Goal: Information Seeking & Learning: Learn about a topic

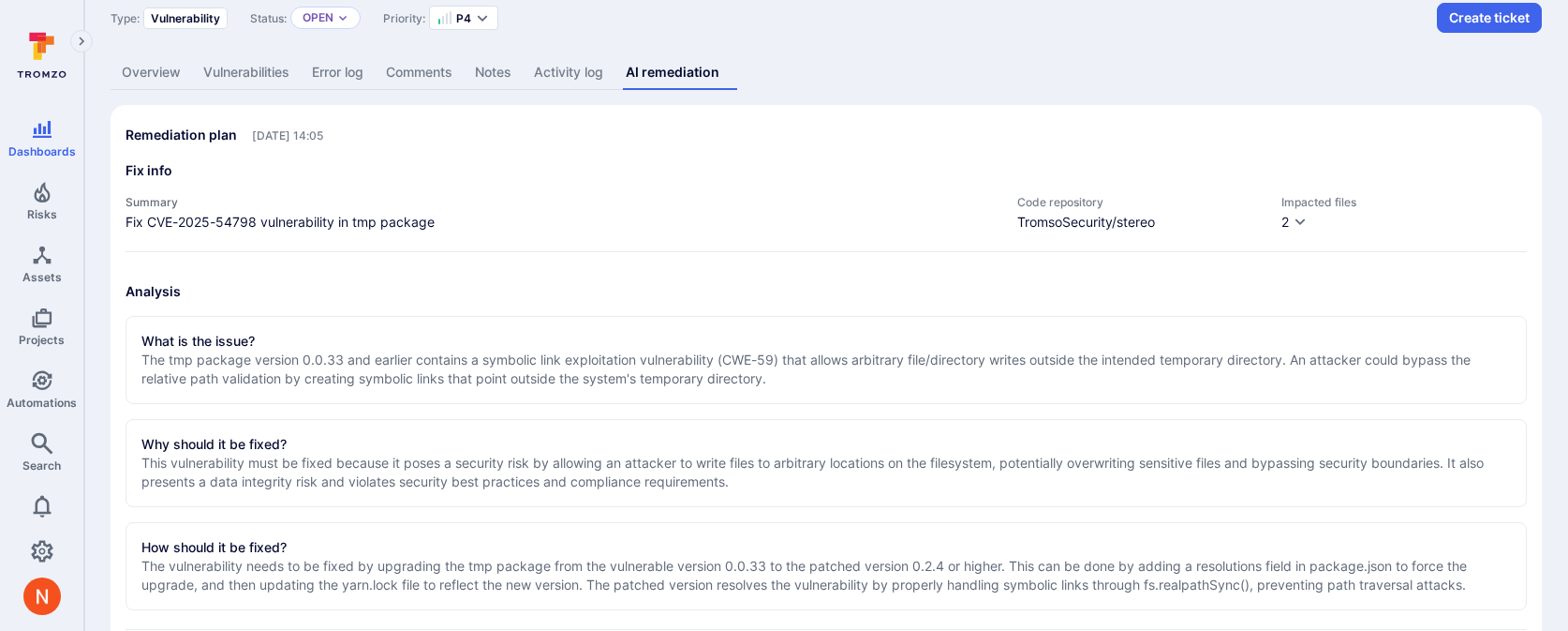
scroll to position [99, 0]
click at [700, 391] on section "What is the issue? The tmp package version 0.0.33 and earlier contains a symbol…" at bounding box center [826, 358] width 1401 height 88
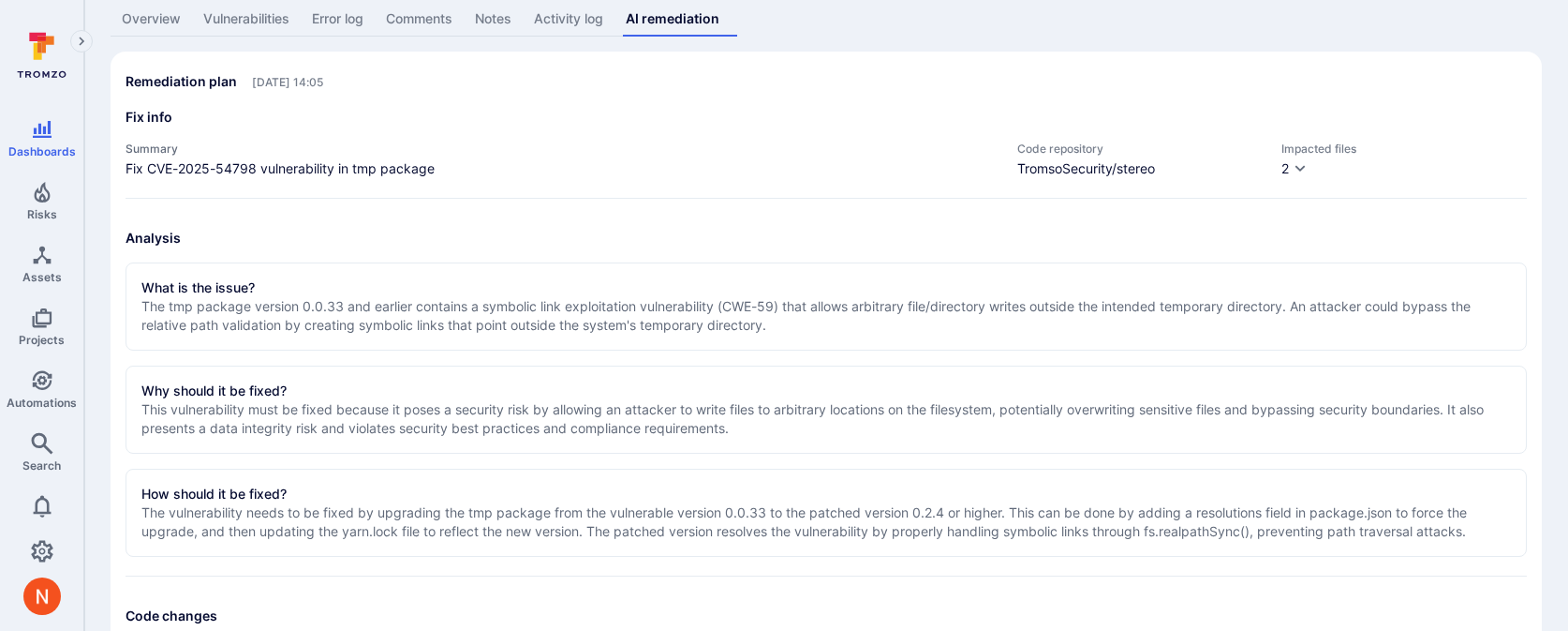
scroll to position [150, 0]
click at [676, 338] on section "What is the issue? The tmp package version 0.0.33 and earlier contains a symbol…" at bounding box center [826, 307] width 1401 height 88
click at [673, 326] on p "The tmp package version 0.0.33 and earlier contains a symbolic link exploitatio…" at bounding box center [826, 316] width 1369 height 38
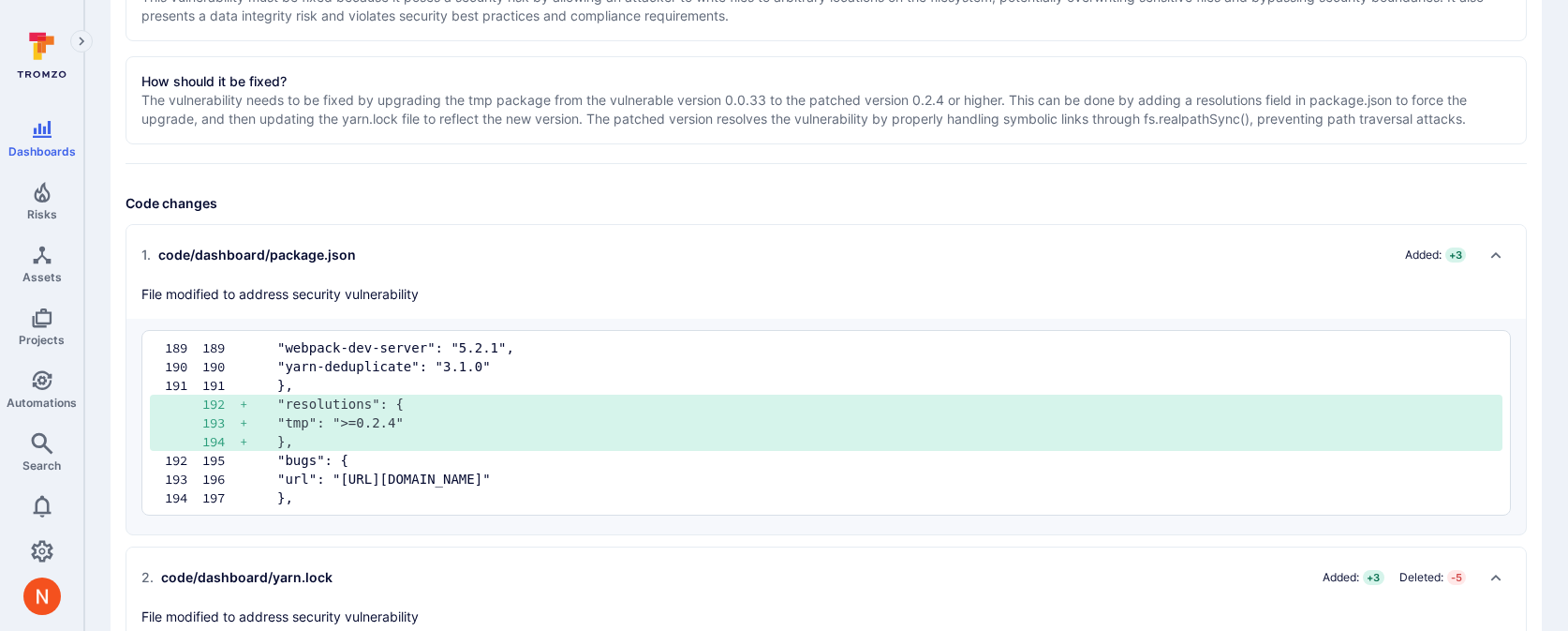
scroll to position [567, 0]
click at [951, 289] on div "1 . code/dashboard/package.json Added: + 3 File modified to address security vu…" at bounding box center [807, 269] width 1332 height 64
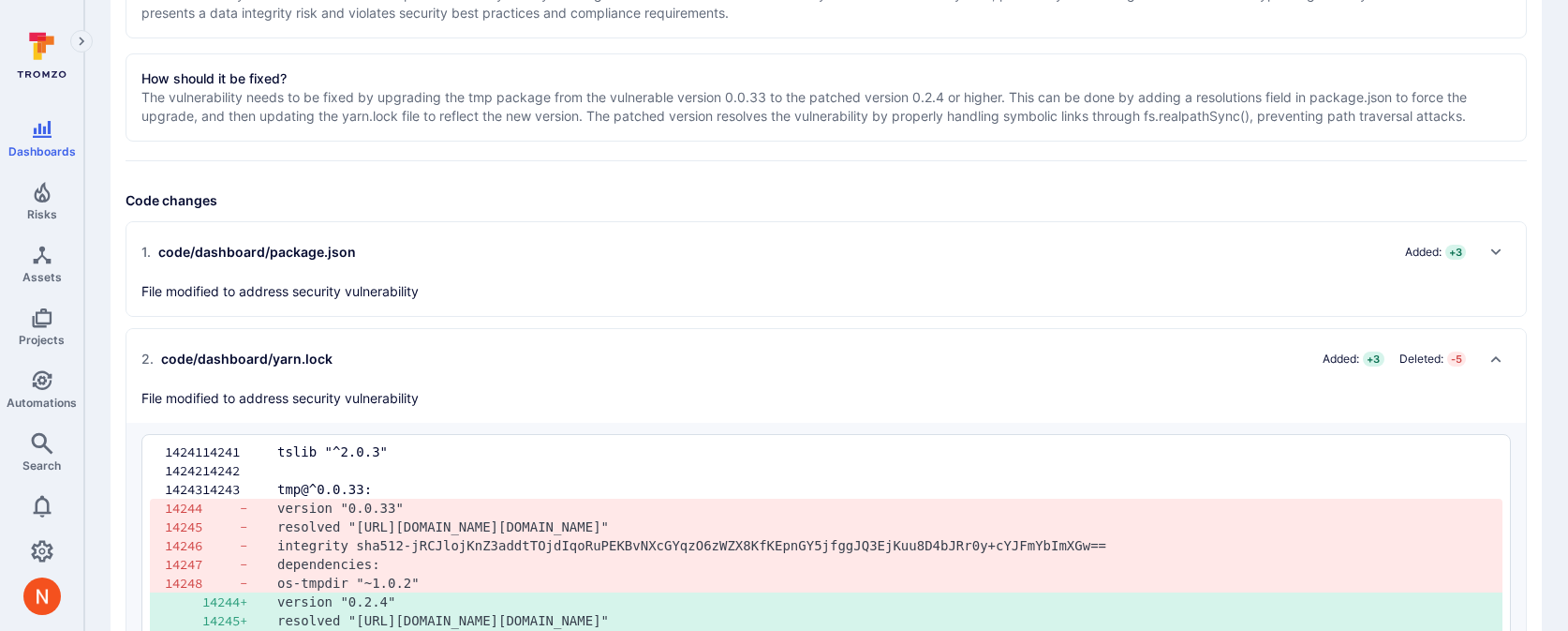
click at [951, 289] on div "1 . code/dashboard/package.json Added: + 3 File modified to address security vu…" at bounding box center [807, 269] width 1332 height 64
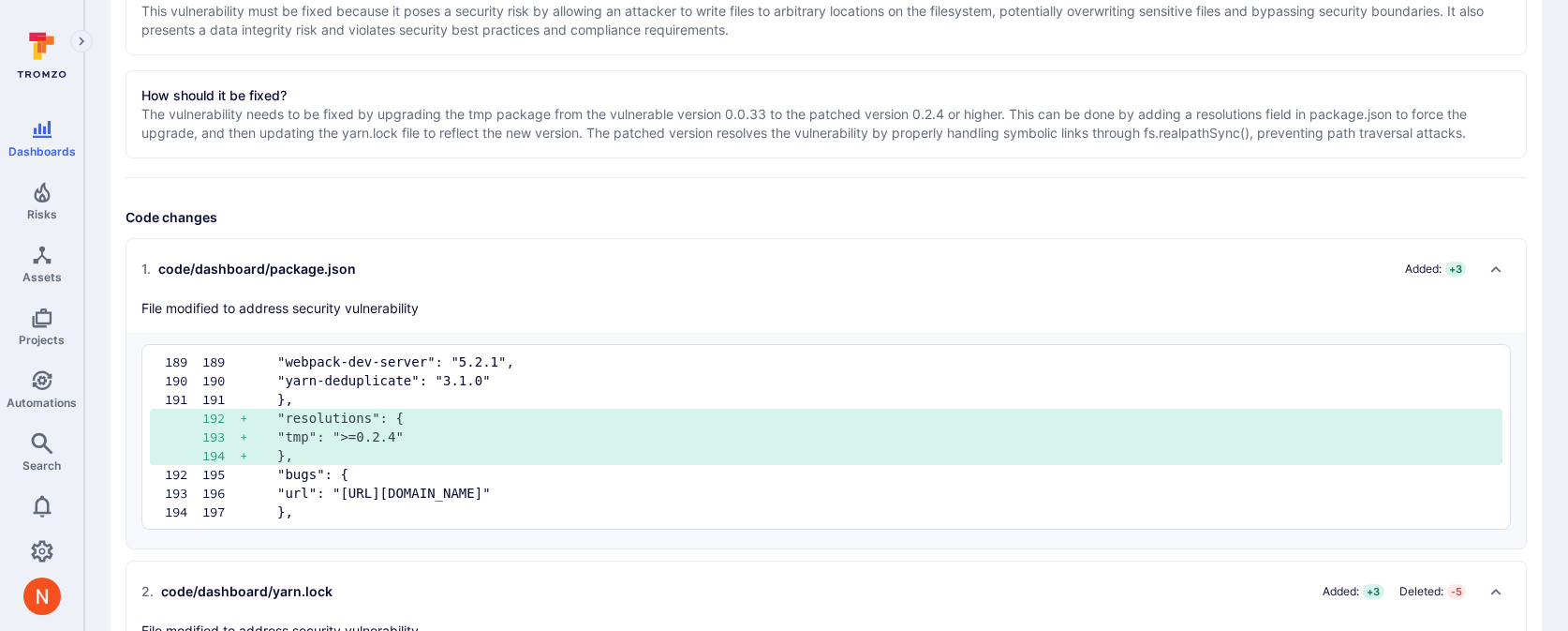
scroll to position [552, 0]
click at [798, 114] on p "The vulnerability needs to be fixed by upgrading the tmp package from the vulne…" at bounding box center [826, 121] width 1369 height 38
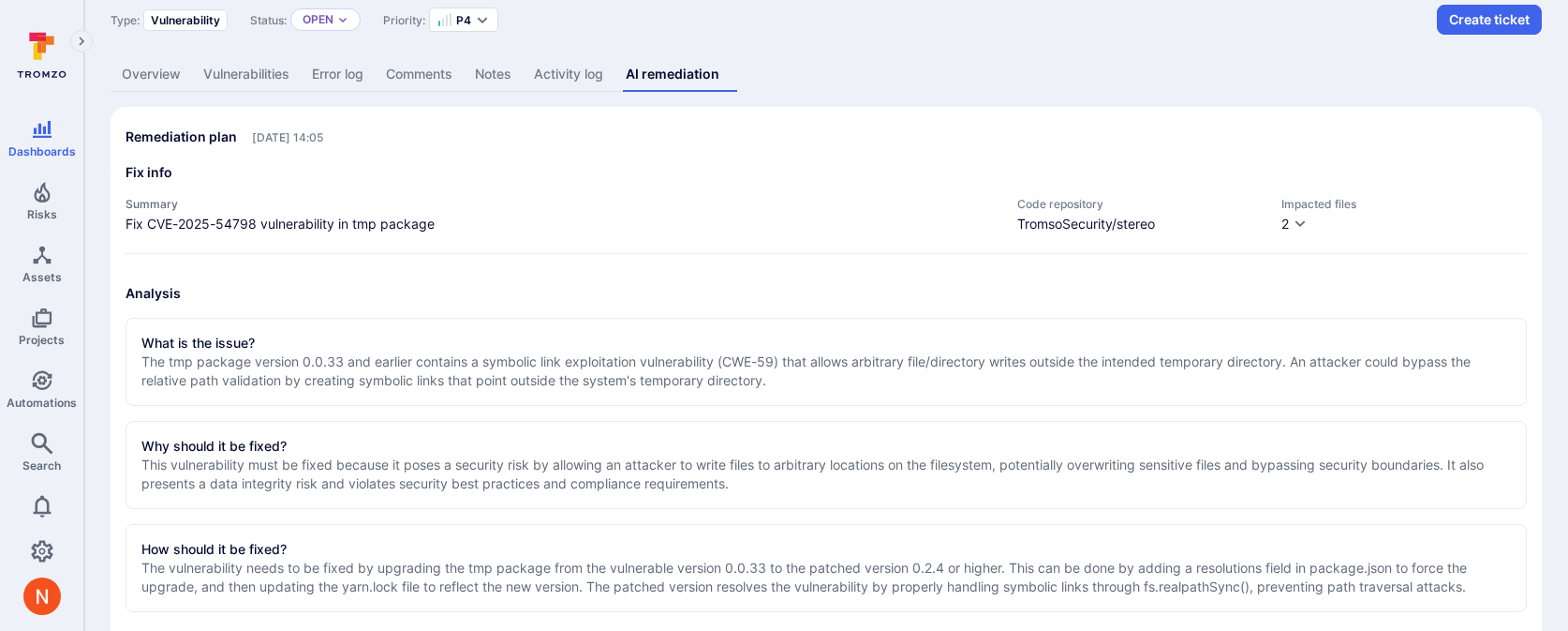
scroll to position [94, 0]
click at [151, 88] on link "Overview" at bounding box center [151, 78] width 82 height 35
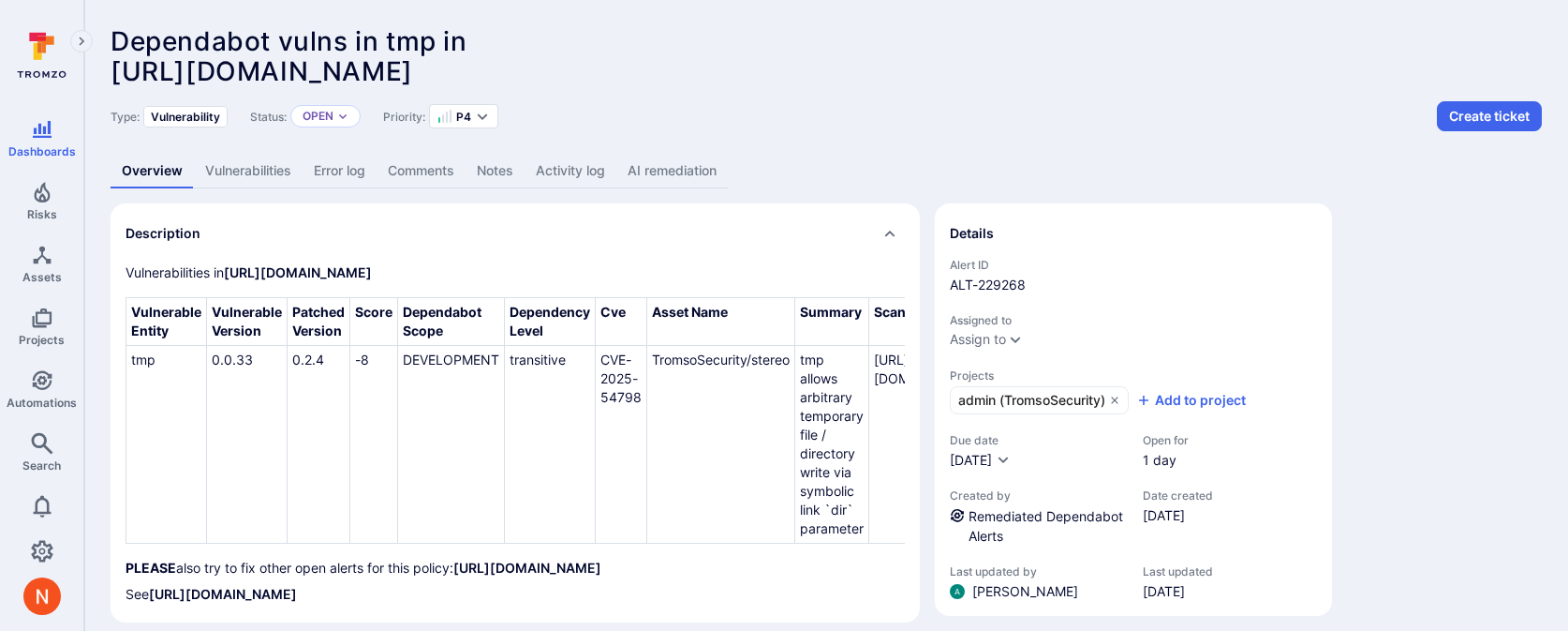
click at [249, 171] on link "Vulnerabilities" at bounding box center [248, 171] width 109 height 35
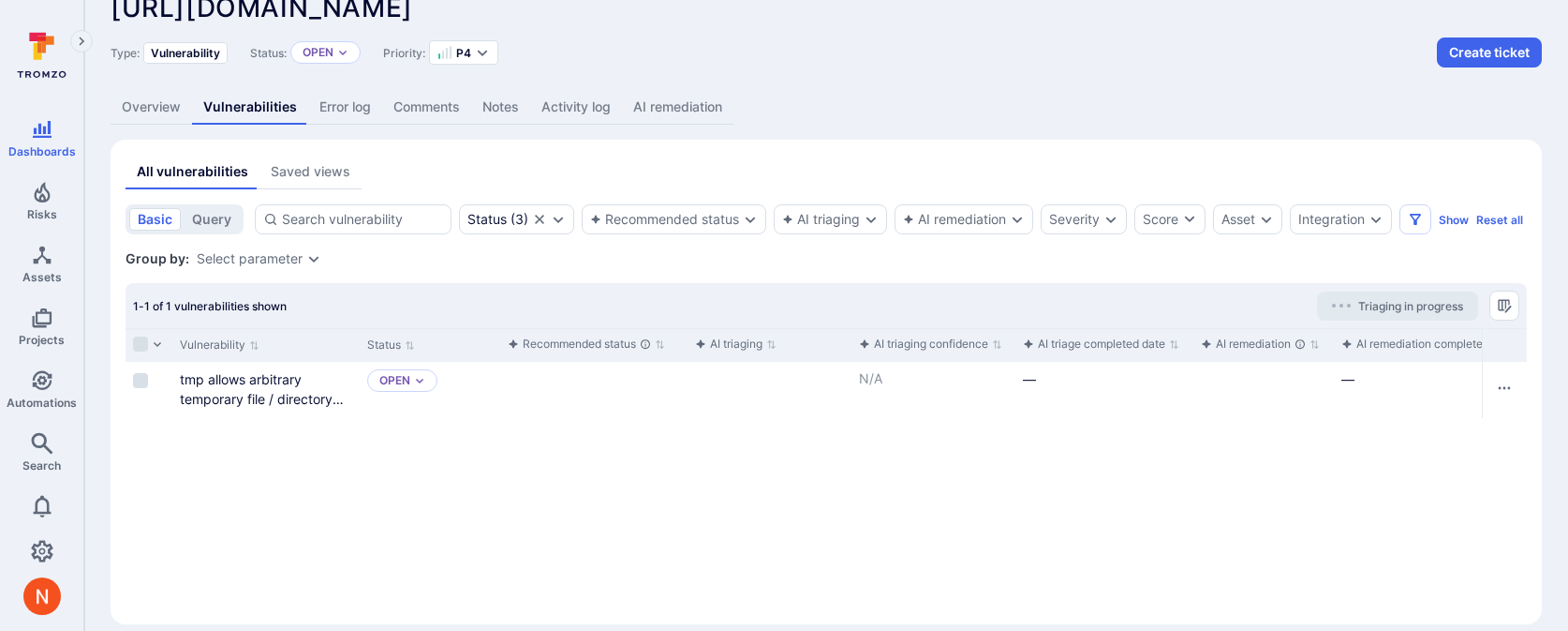
scroll to position [66, 0]
click at [164, 94] on link "Overview" at bounding box center [151, 106] width 82 height 35
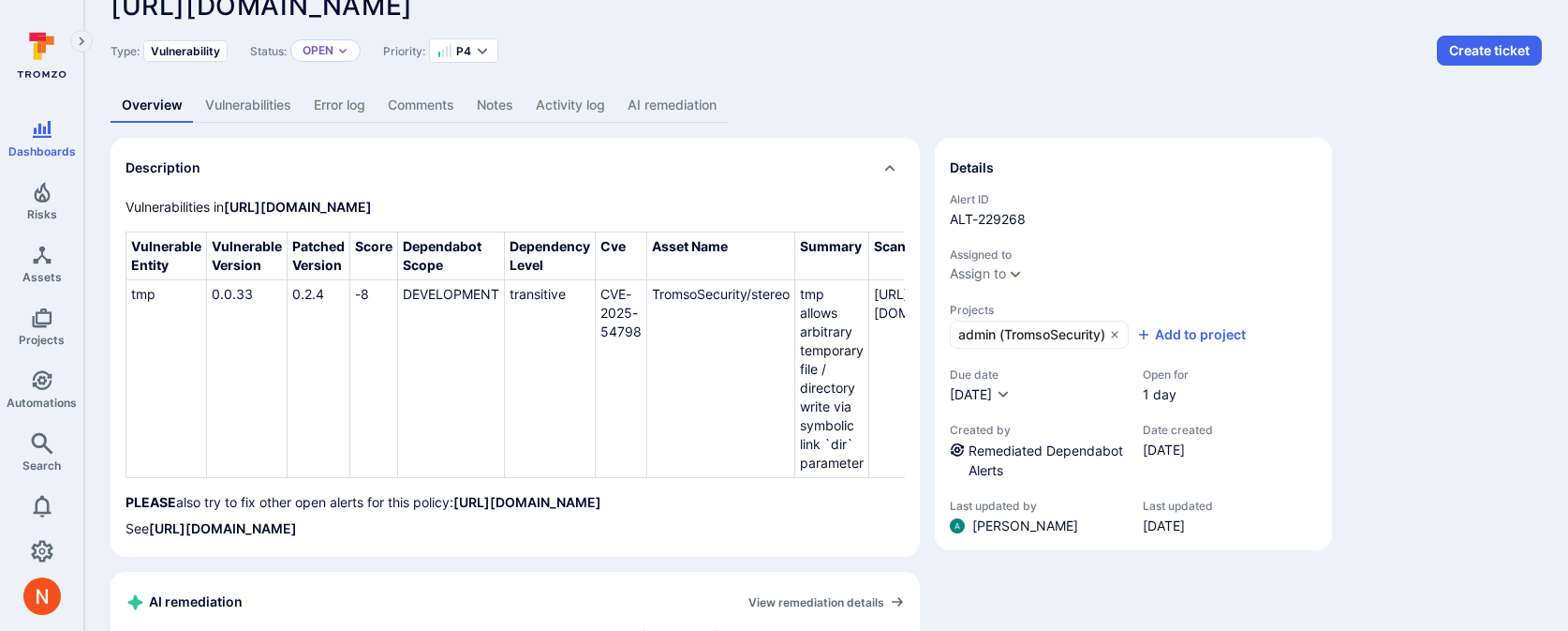
click at [689, 94] on link "AI remediation" at bounding box center [671, 106] width 112 height 35
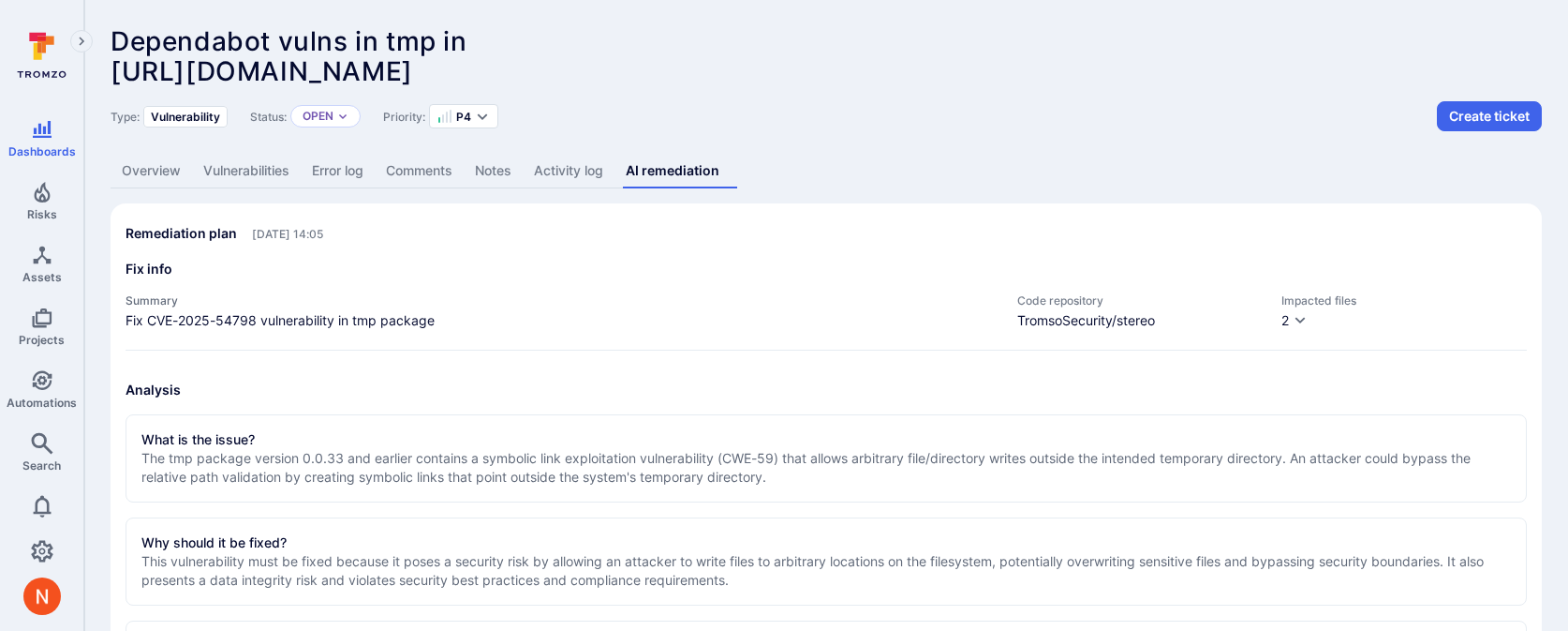
click at [252, 176] on link "Vulnerabilities" at bounding box center [246, 171] width 109 height 35
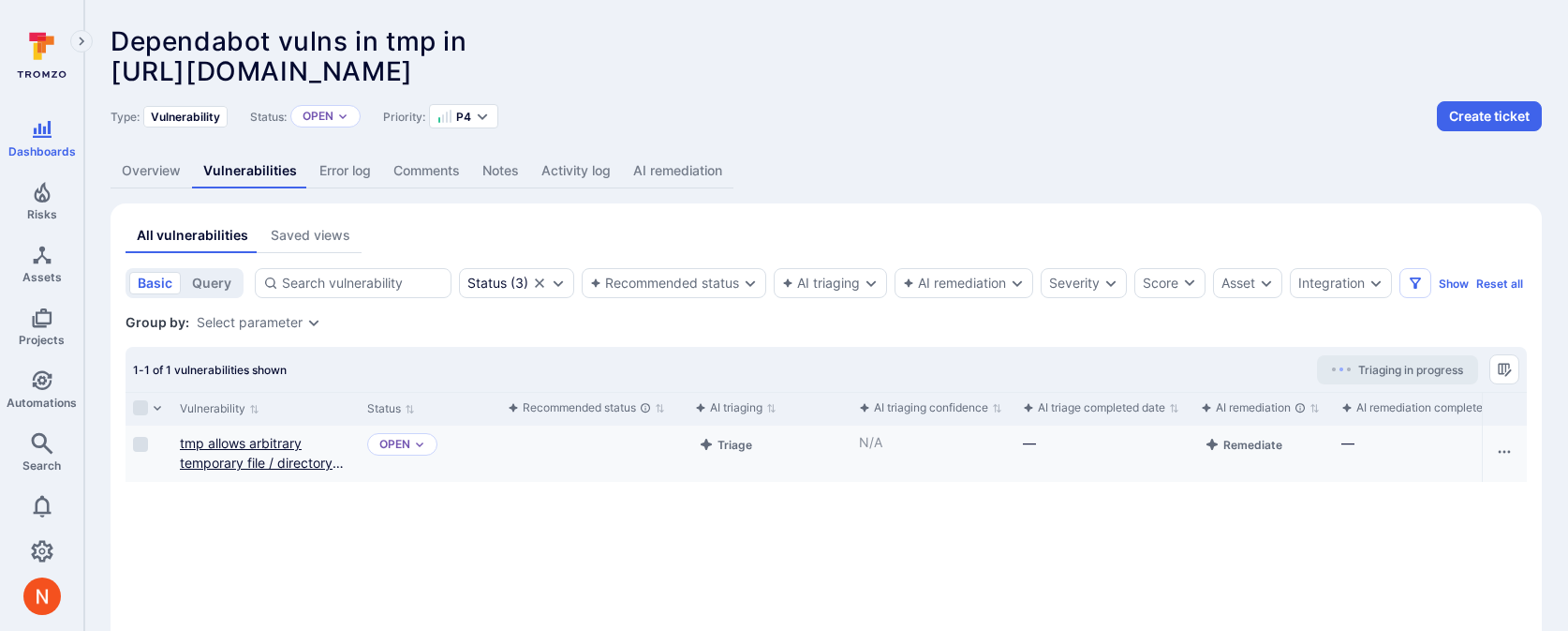
click at [263, 482] on link "tmp allows arbitrary temporary file / directory write via symbolic link `dir` p…" at bounding box center [263, 472] width 167 height 75
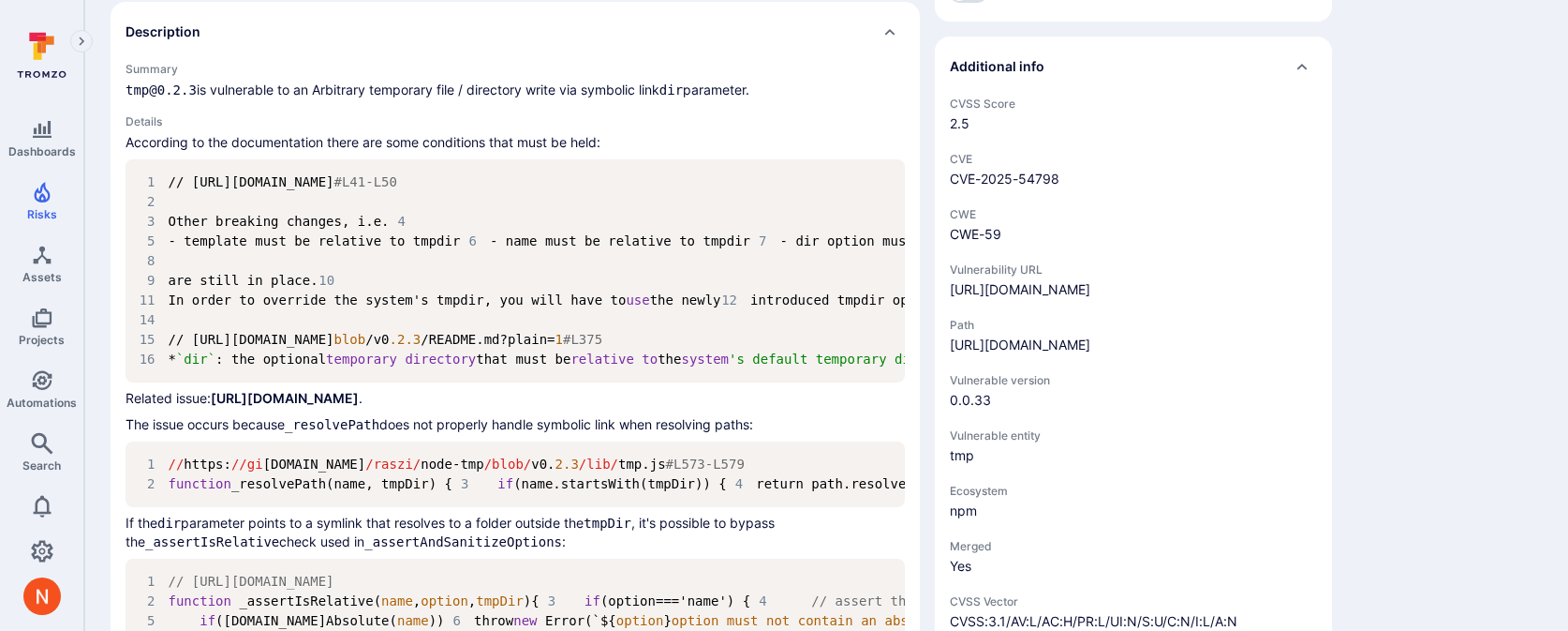
scroll to position [703, 0]
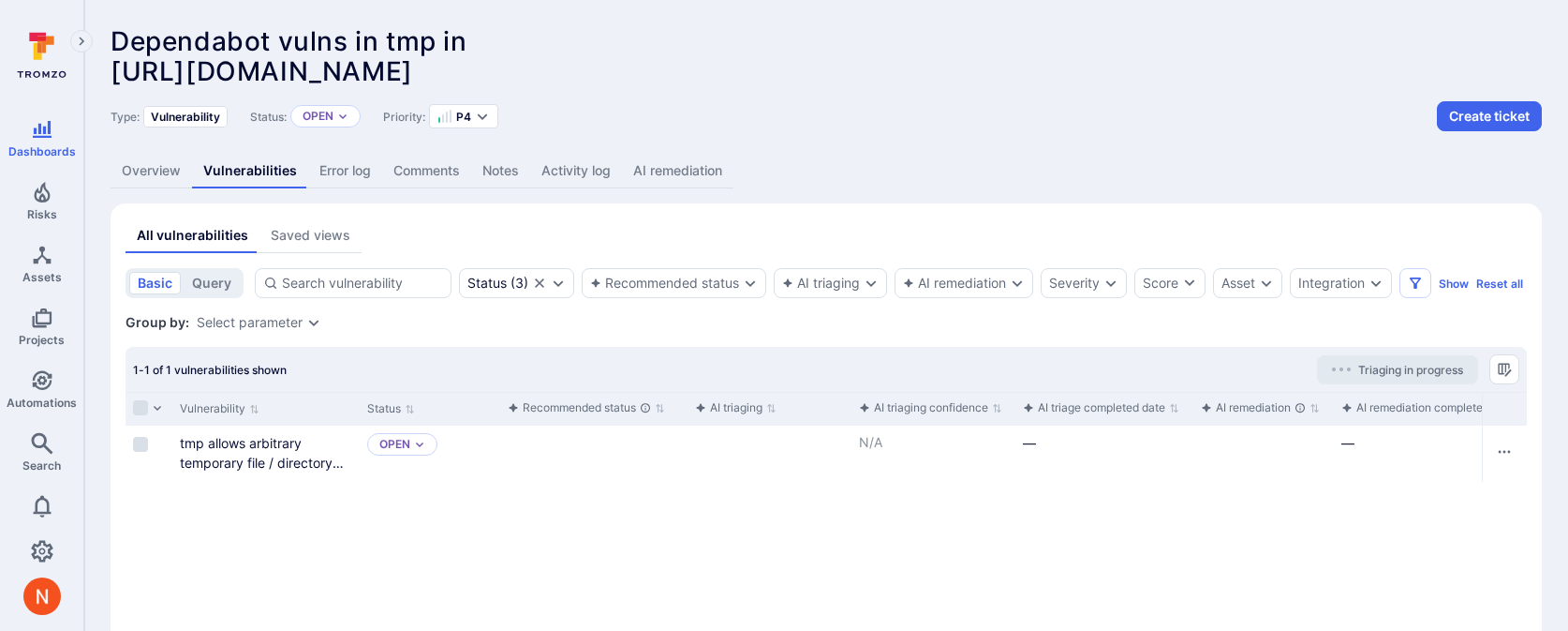
click at [171, 168] on link "Overview" at bounding box center [151, 171] width 82 height 35
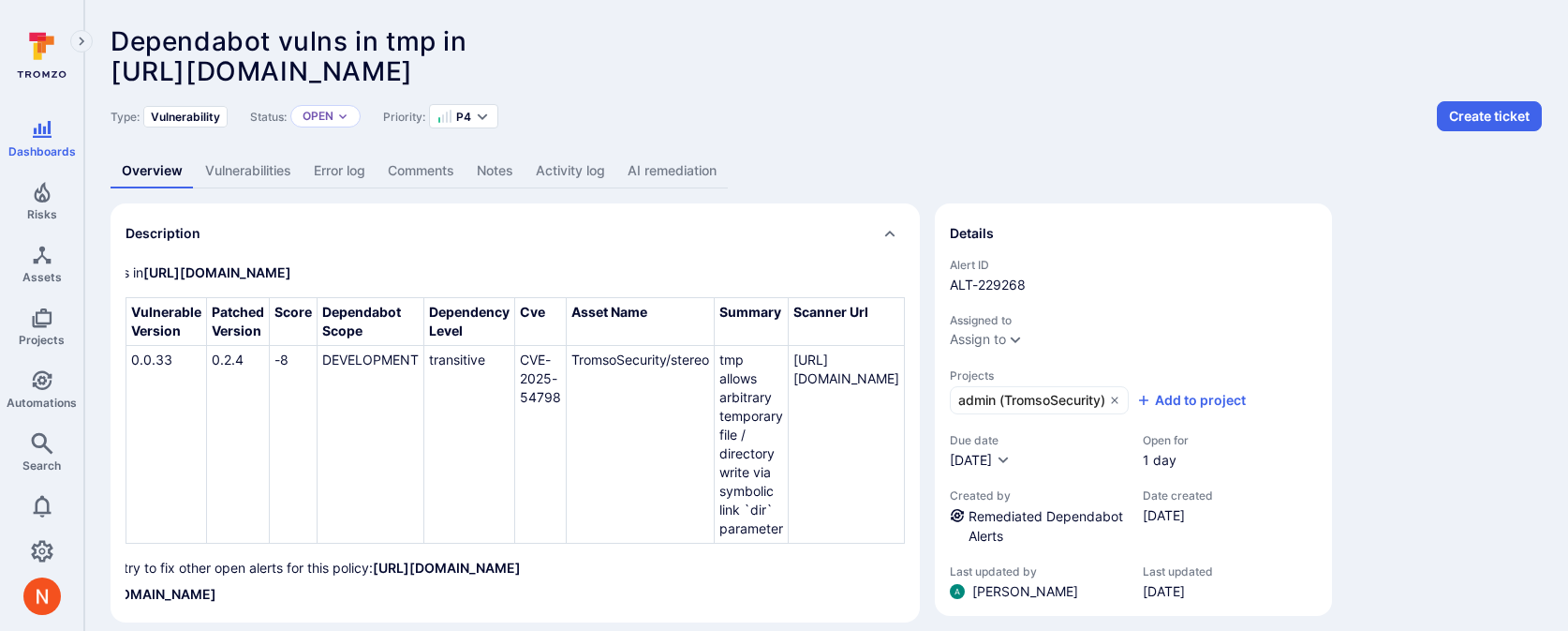
click at [647, 160] on link "AI remediation" at bounding box center [671, 171] width 112 height 35
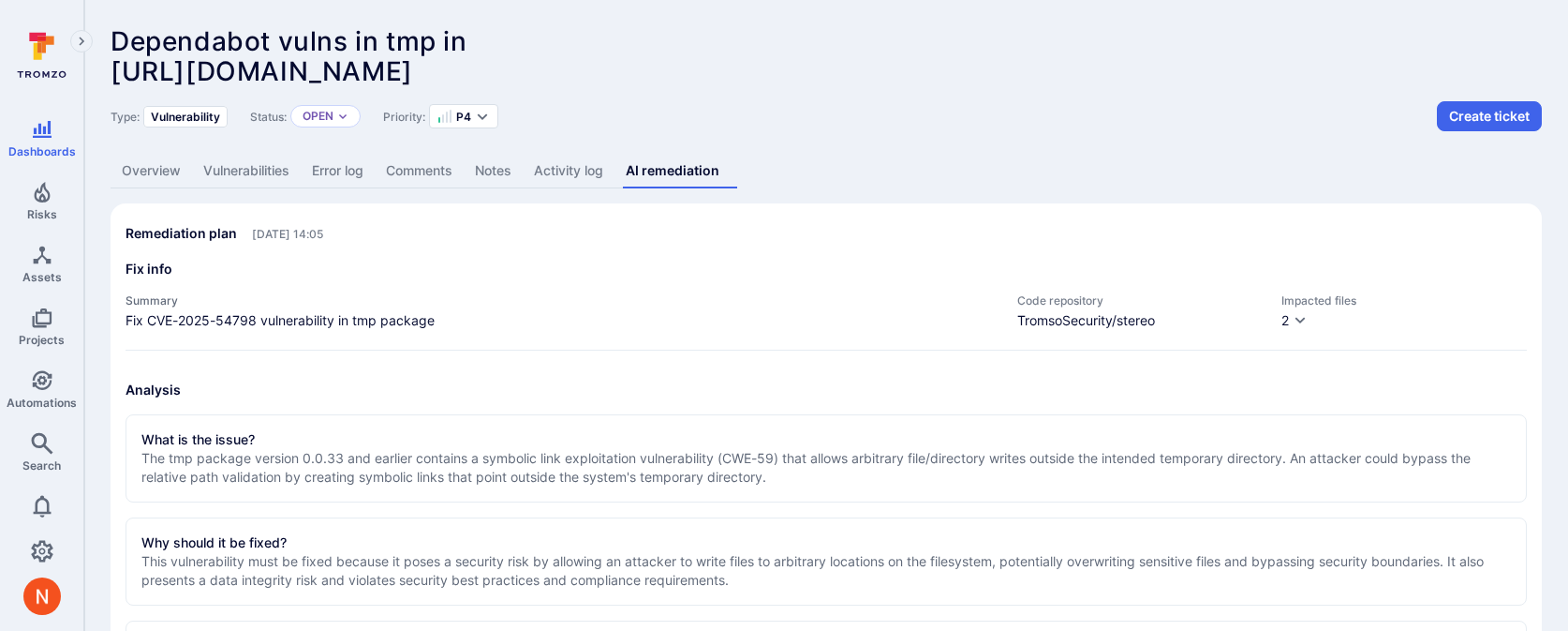
click at [270, 184] on link "Vulnerabilities" at bounding box center [246, 171] width 109 height 35
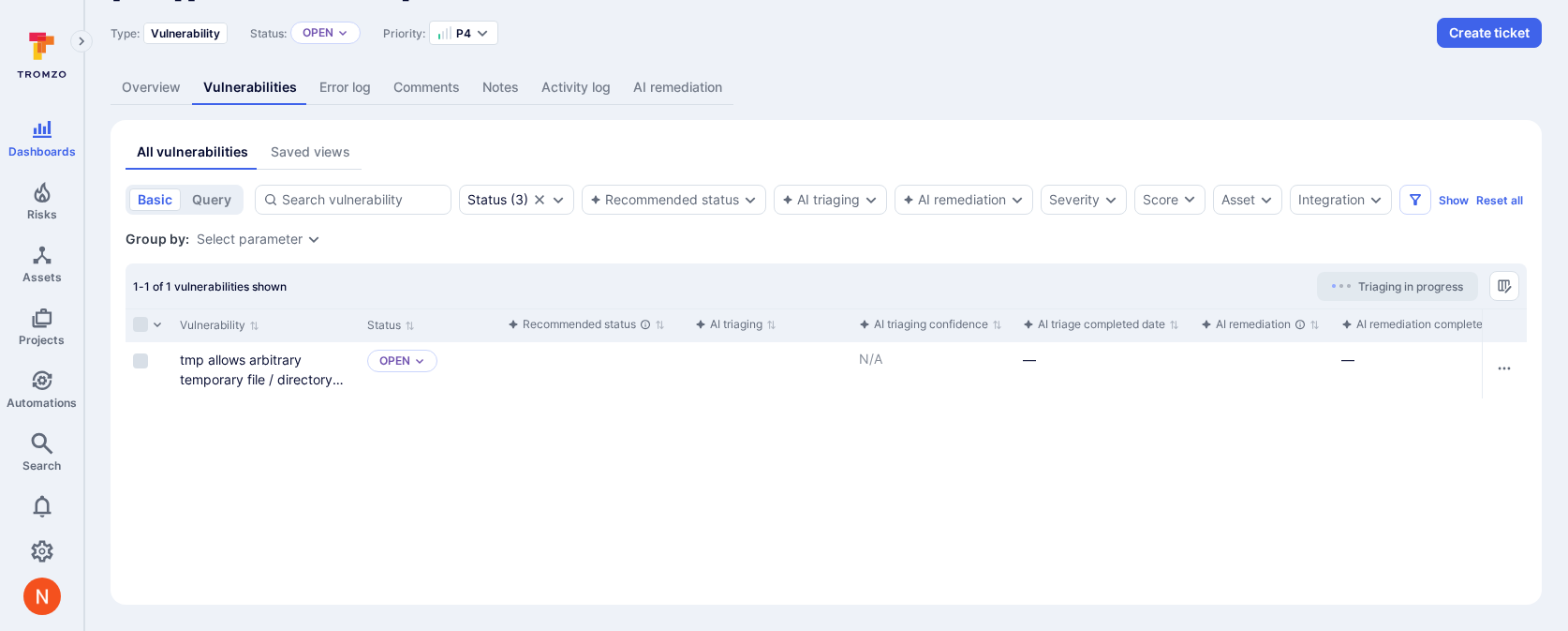
scroll to position [105, 0]
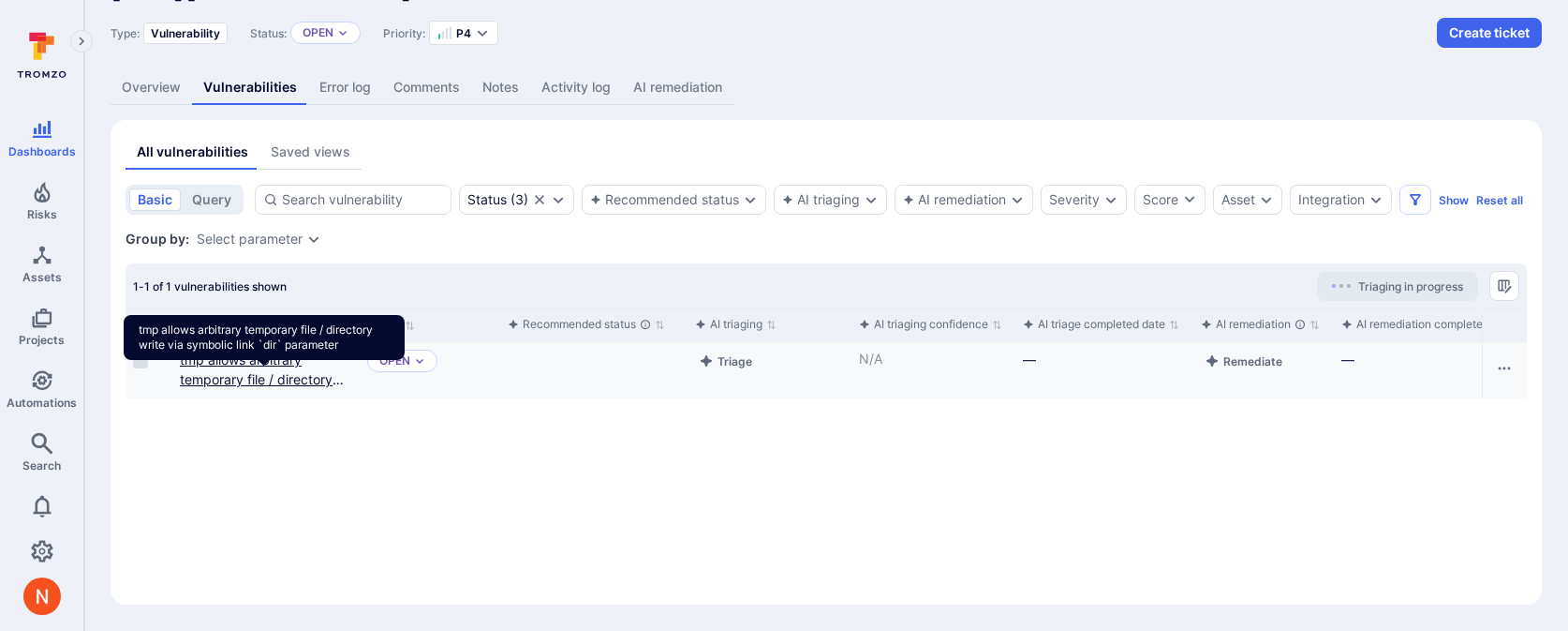
click at [279, 381] on link "tmp allows arbitrary temporary file / directory write via symbolic link `dir` p…" at bounding box center [263, 388] width 167 height 75
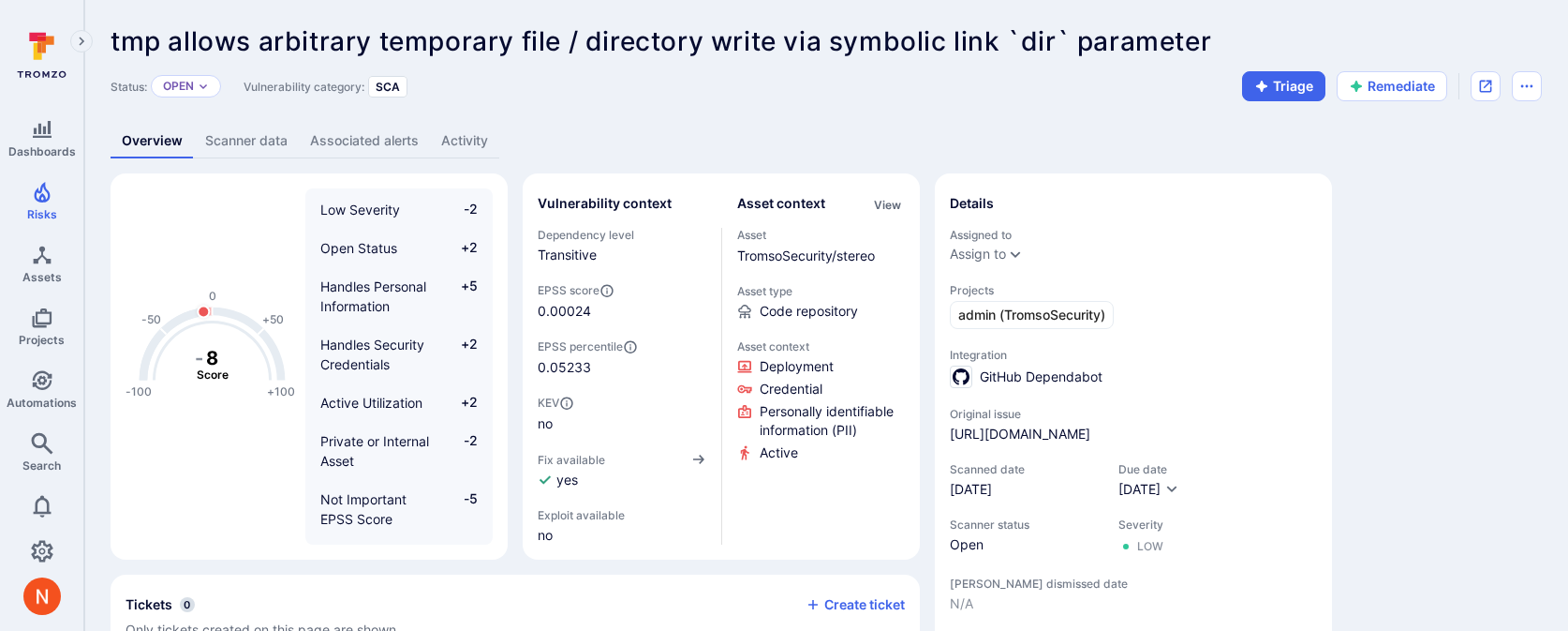
click at [248, 140] on link "Scanner data" at bounding box center [246, 141] width 105 height 35
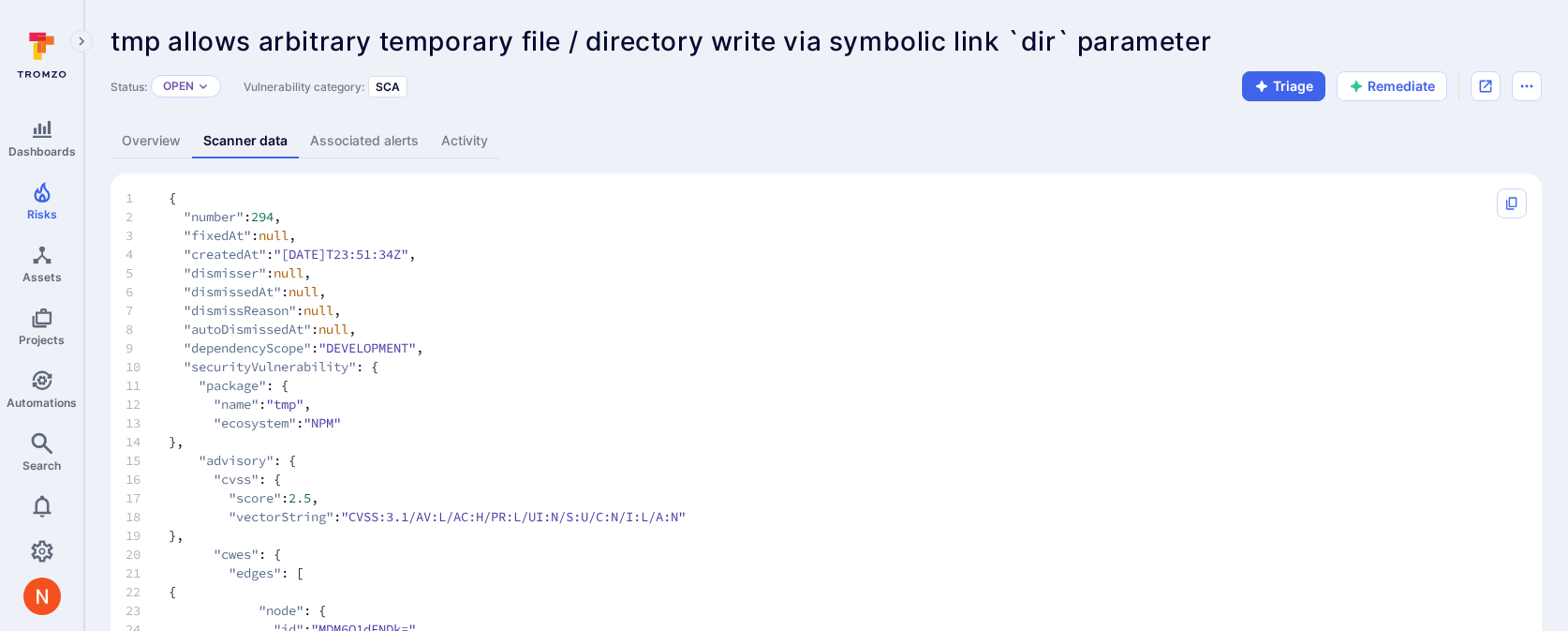
click at [175, 152] on link "Overview" at bounding box center [151, 141] width 82 height 35
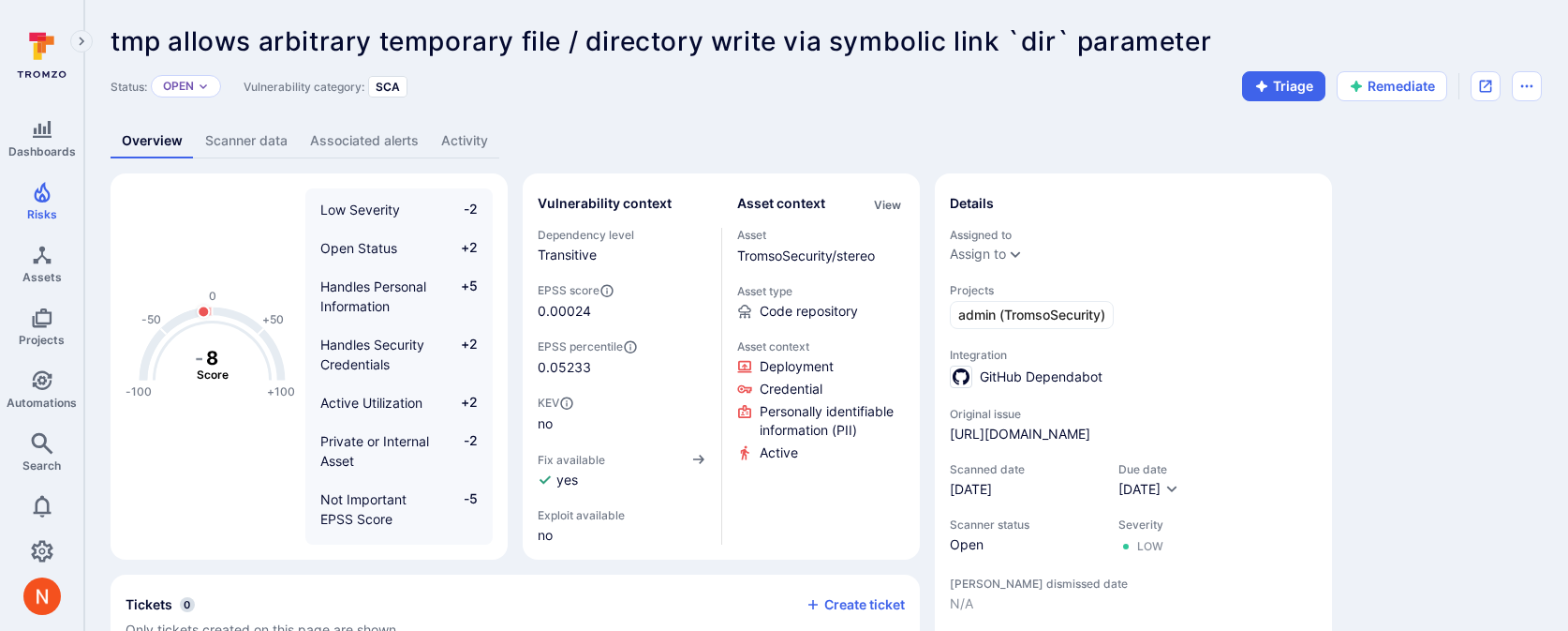
click at [196, 149] on link "Scanner data" at bounding box center [246, 141] width 105 height 35
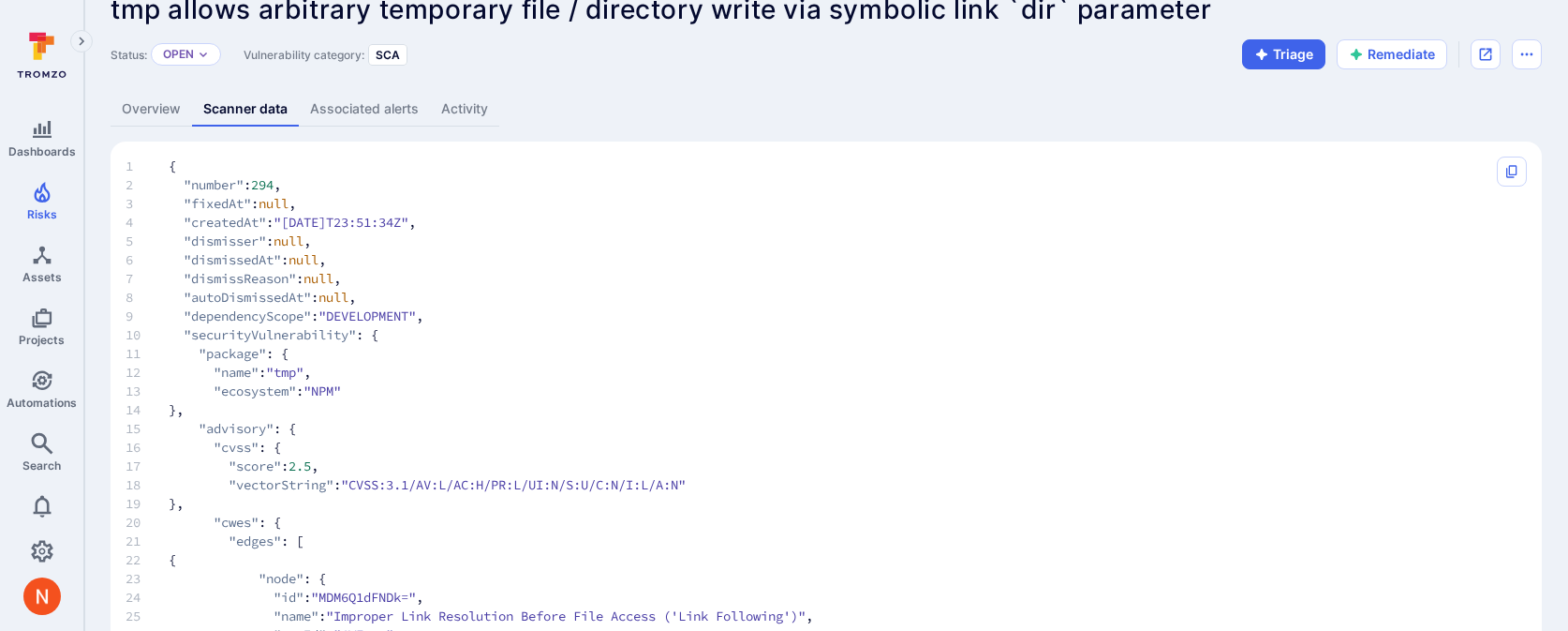
scroll to position [1736, 0]
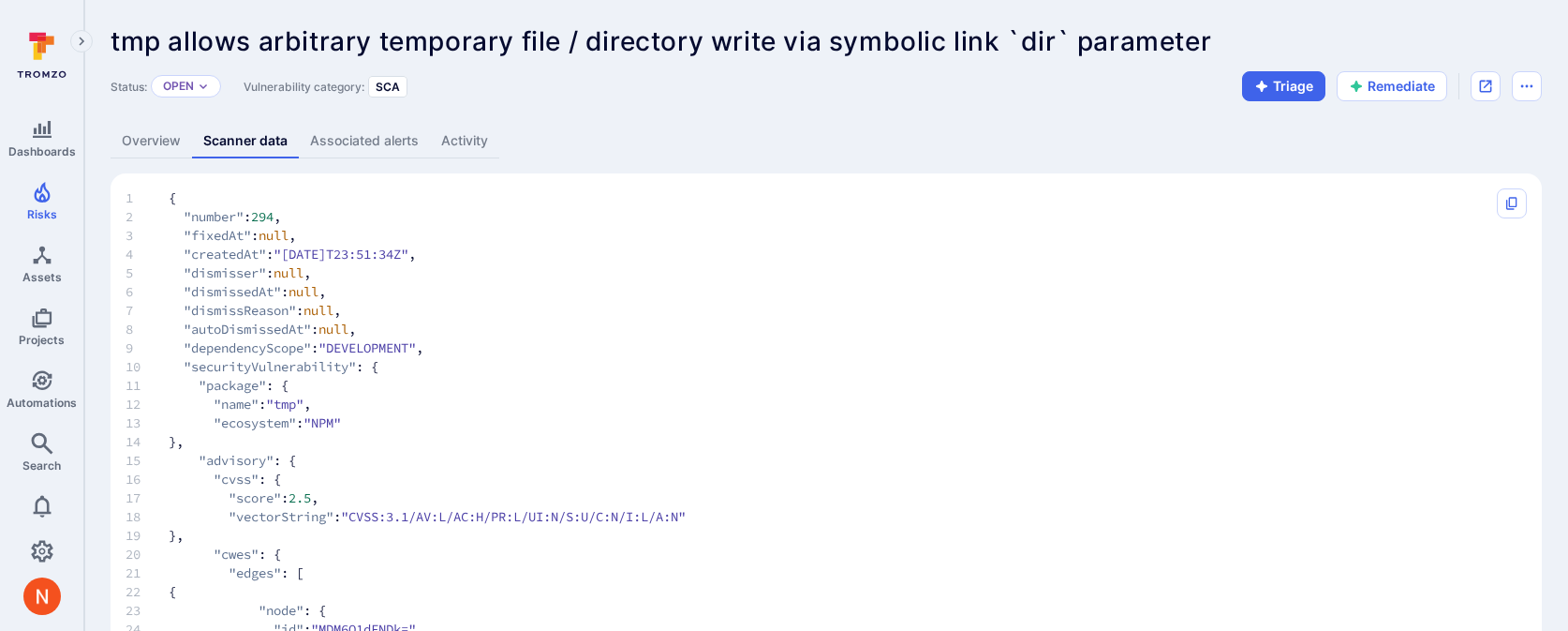
click at [132, 143] on link "Overview" at bounding box center [151, 141] width 82 height 35
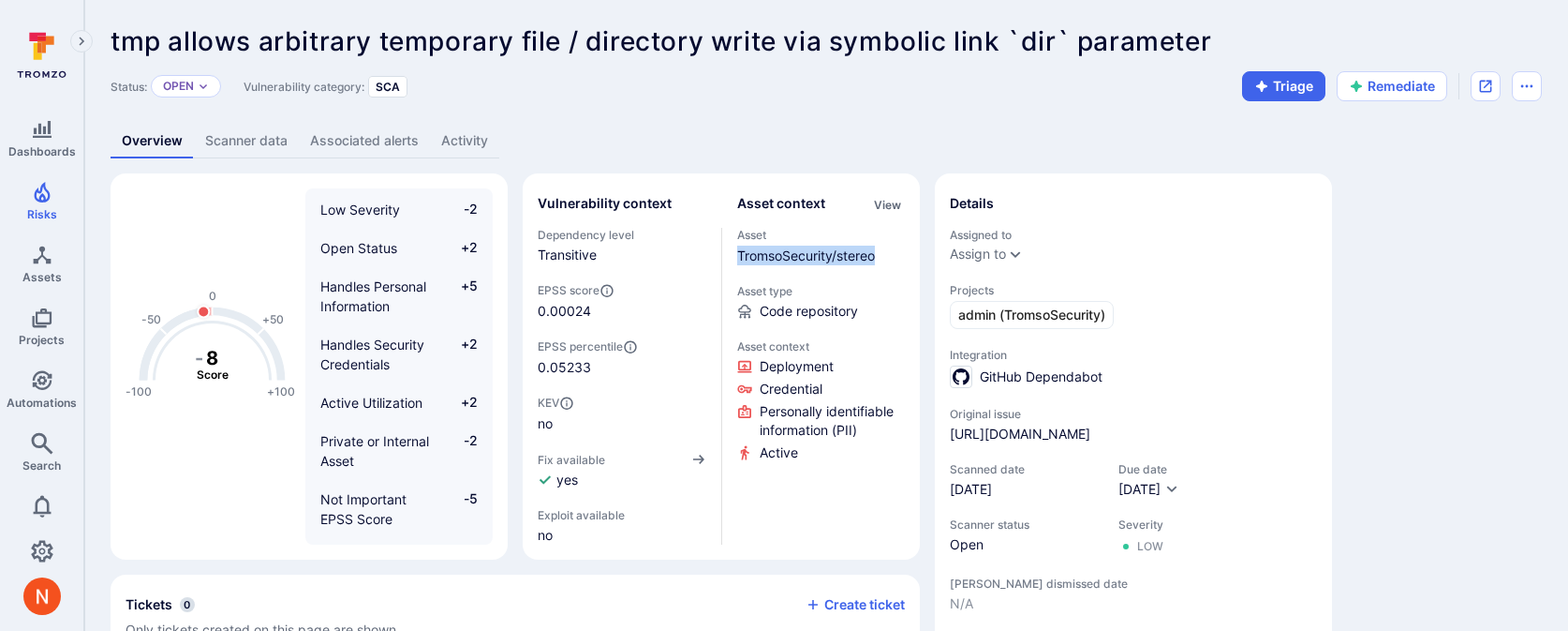
drag, startPoint x: 885, startPoint y: 251, endPoint x: 735, endPoint y: 251, distance: 150.0
click at [735, 251] on div "Vulnerability context Dependency level Transitive EPSS score 0.00024 EPSS perce…" at bounding box center [721, 366] width 367 height 356
copy link "TromsoSecurity/stereo"
click at [241, 138] on link "Scanner data" at bounding box center [246, 141] width 105 height 35
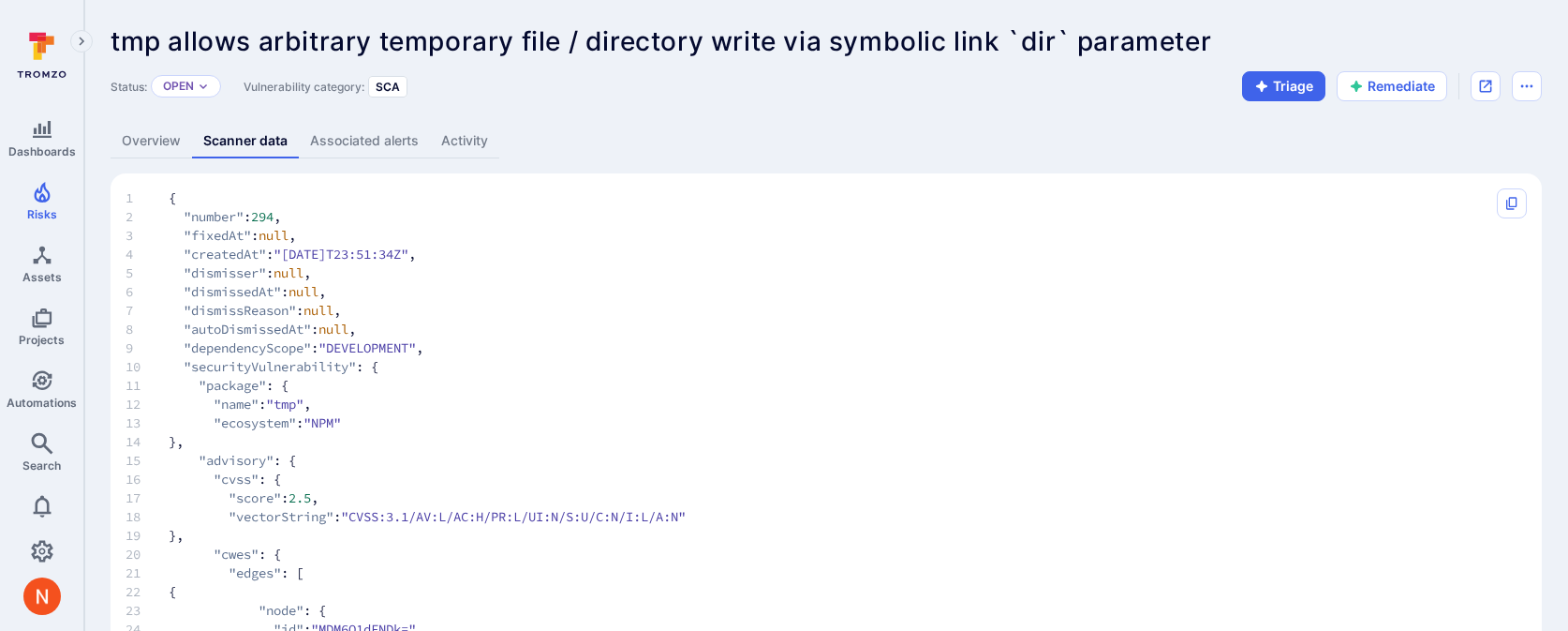
click at [170, 129] on link "Overview" at bounding box center [151, 141] width 82 height 35
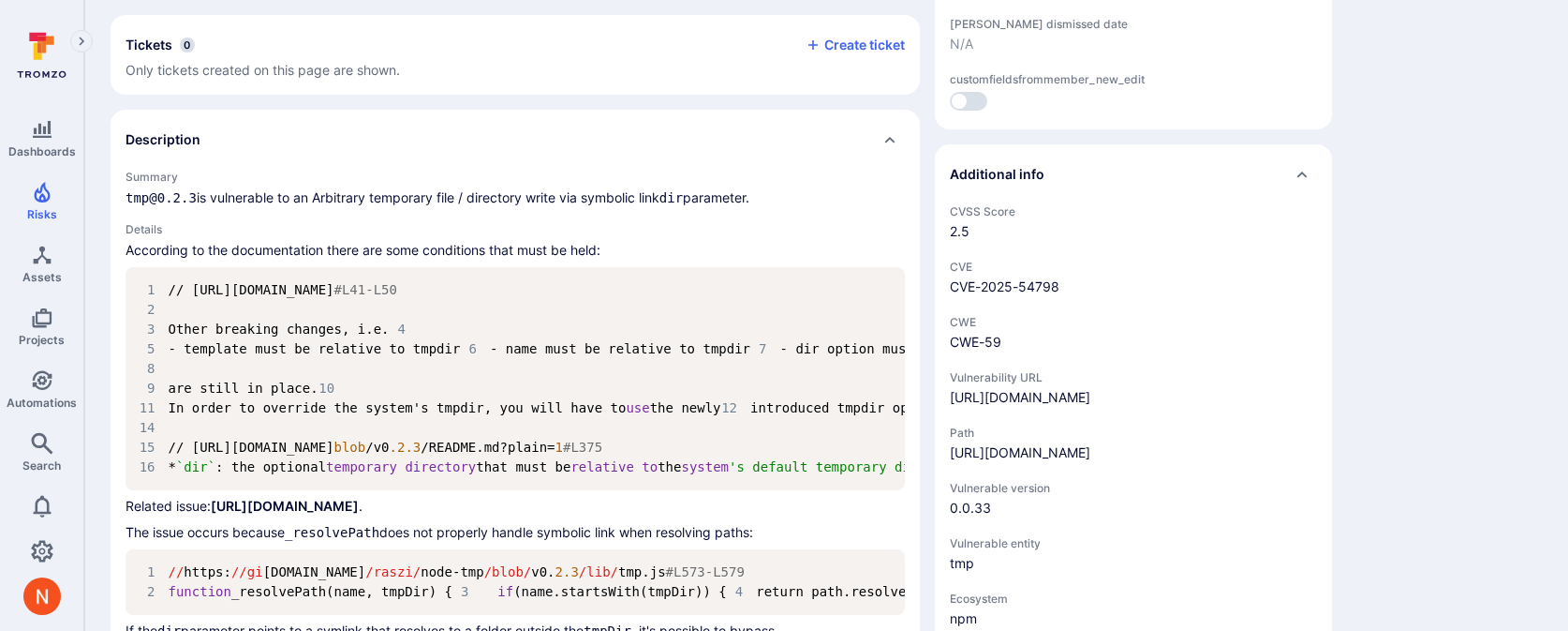
scroll to position [702, 0]
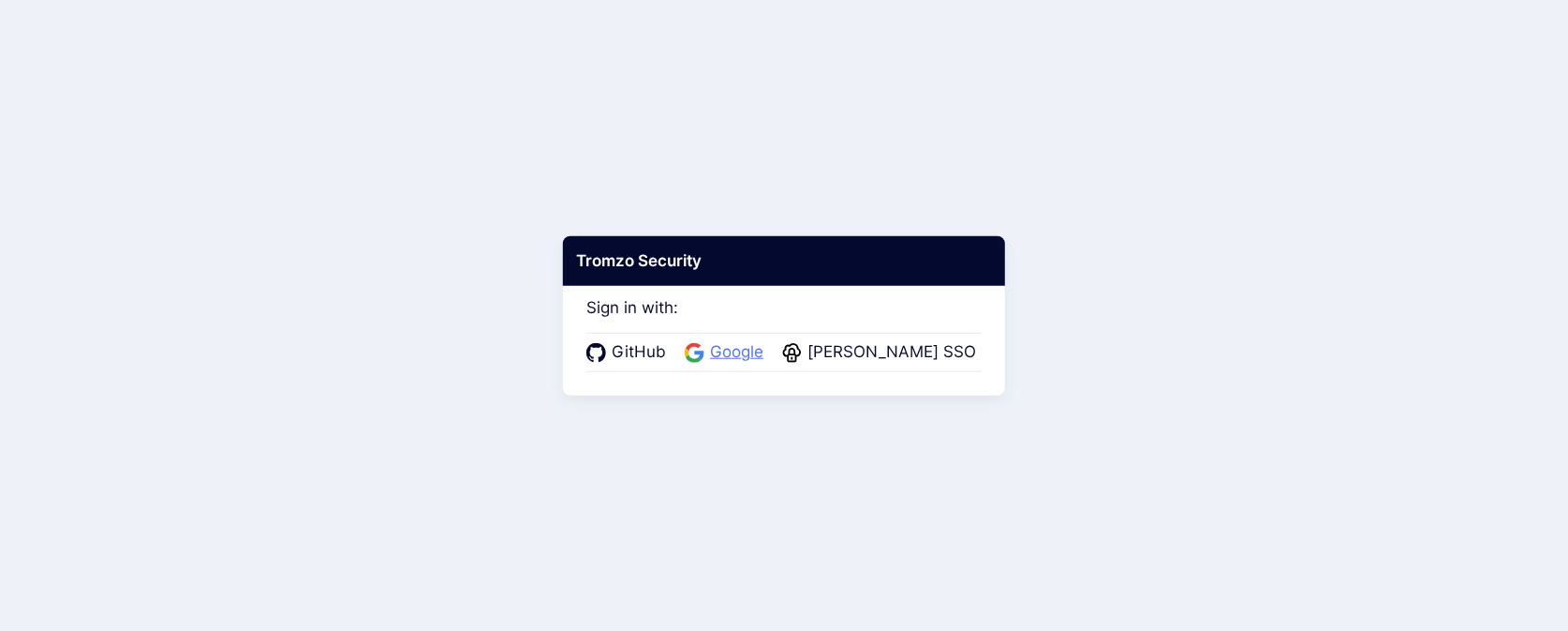
click at [735, 359] on span "Google" at bounding box center [736, 351] width 65 height 24
